Goal: Information Seeking & Learning: Find specific fact

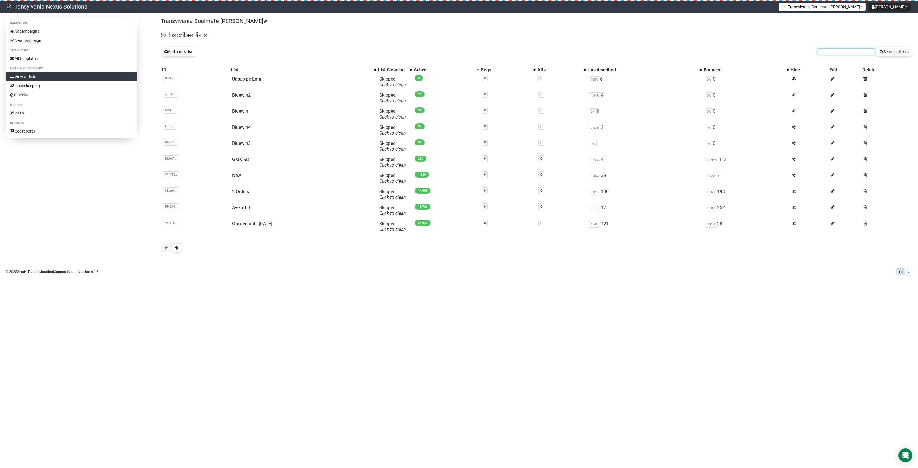
click at [835, 52] on input "text" at bounding box center [846, 51] width 57 height 6
paste input "[EMAIL_ADDRESS][DOMAIN_NAME]"
type input "[EMAIL_ADDRESS][DOMAIN_NAME]"
click at [900, 53] on button "Search all lists" at bounding box center [894, 52] width 36 height 10
click at [179, 251] on button at bounding box center [176, 247] width 11 height 9
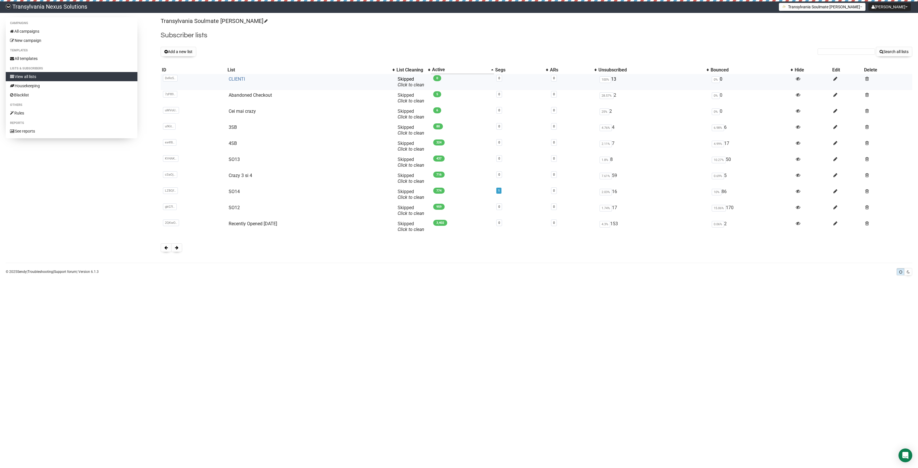
click at [240, 77] on link "CLIENTI" at bounding box center [237, 78] width 16 height 5
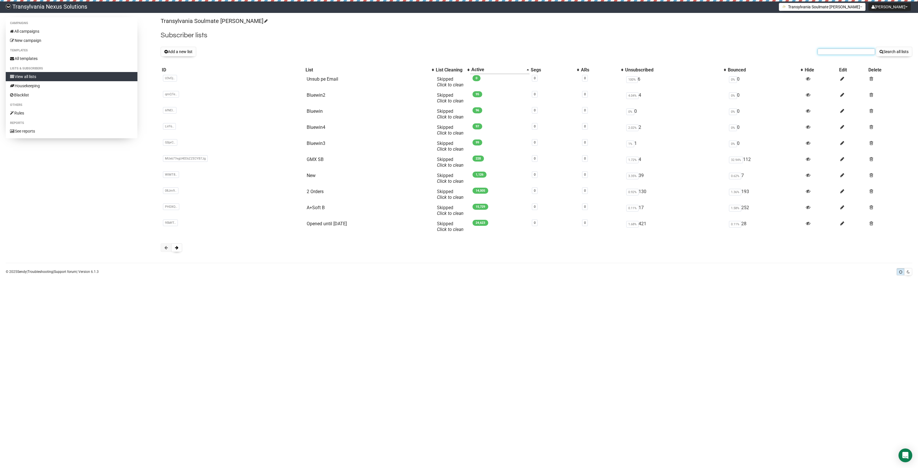
click at [823, 54] on input "text" at bounding box center [846, 51] width 57 height 6
paste input "friseur.gabi@aon.at"
type input "friseur.gabi@aon.at"
click at [905, 48] on button "Search all lists" at bounding box center [894, 52] width 36 height 10
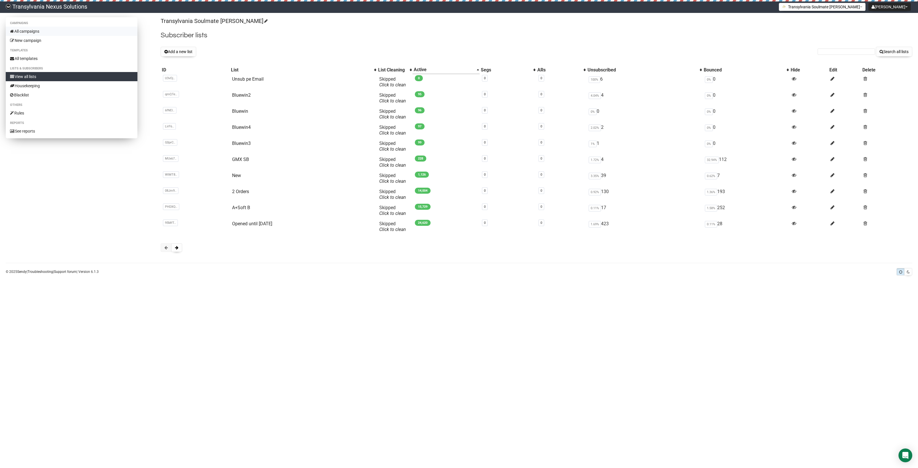
click at [35, 29] on link "All campaigns" at bounding box center [72, 31] width 132 height 9
click at [44, 32] on link "All campaigns" at bounding box center [72, 31] width 132 height 9
